Goal: Find specific page/section

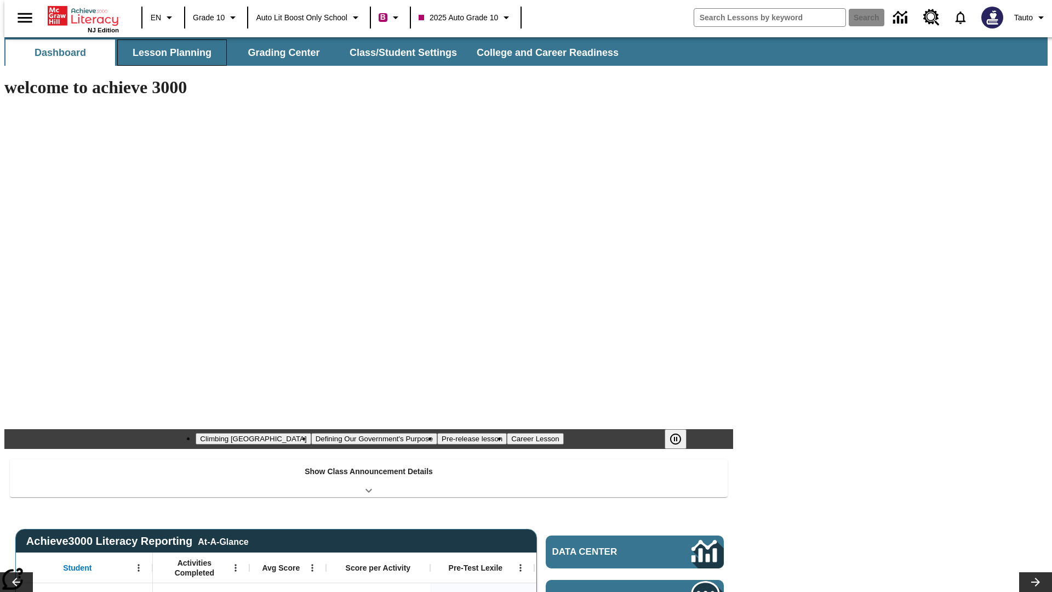
click at [168, 53] on button "Lesson Planning" at bounding box center [172, 52] width 110 height 26
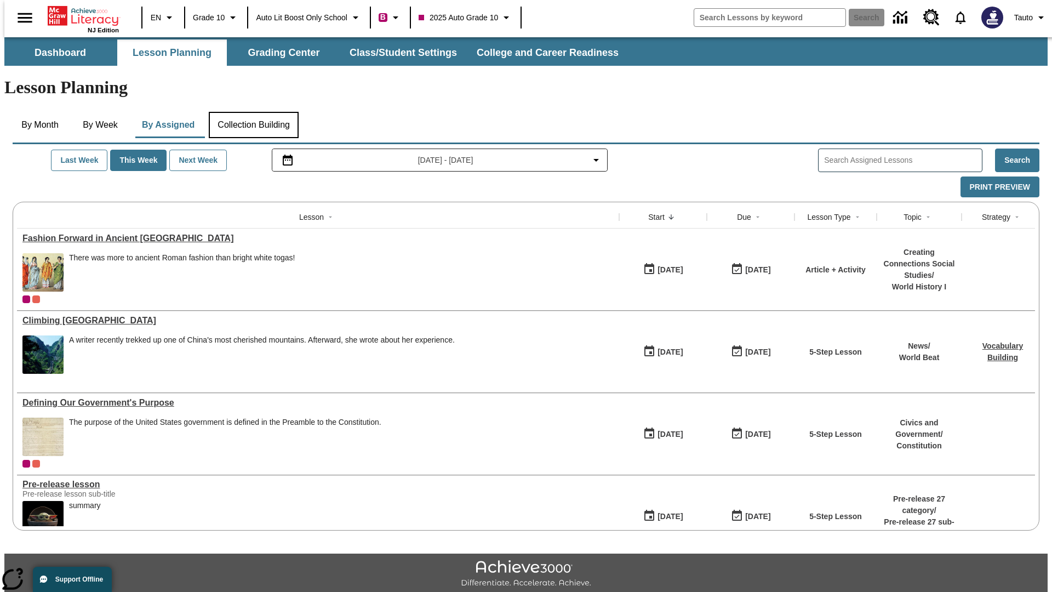
click at [253, 112] on button "Collection Building" at bounding box center [254, 125] width 90 height 26
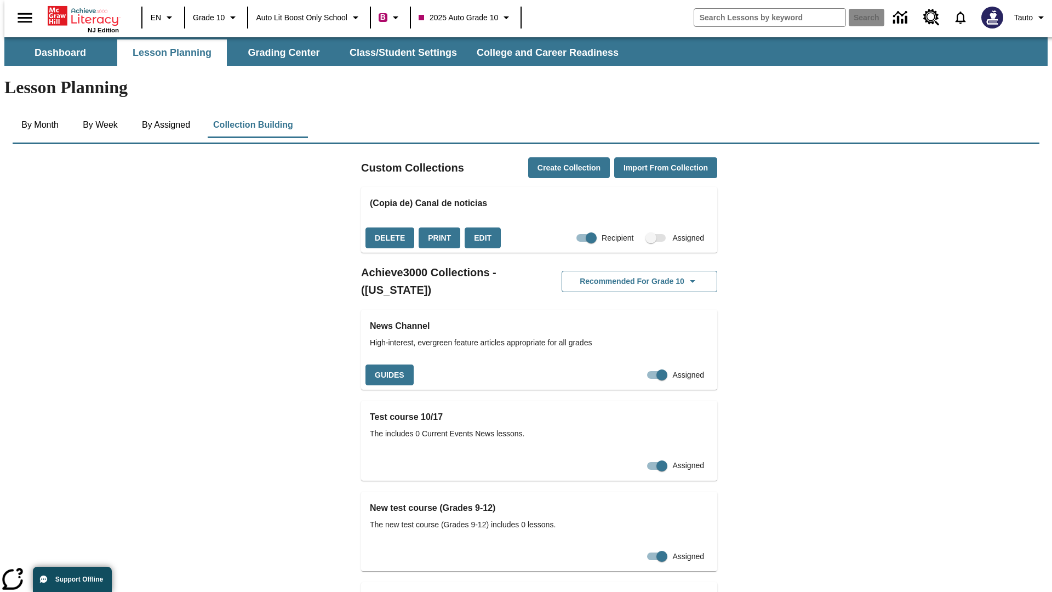
checkbox input "true"
